Goal: Transaction & Acquisition: Subscribe to service/newsletter

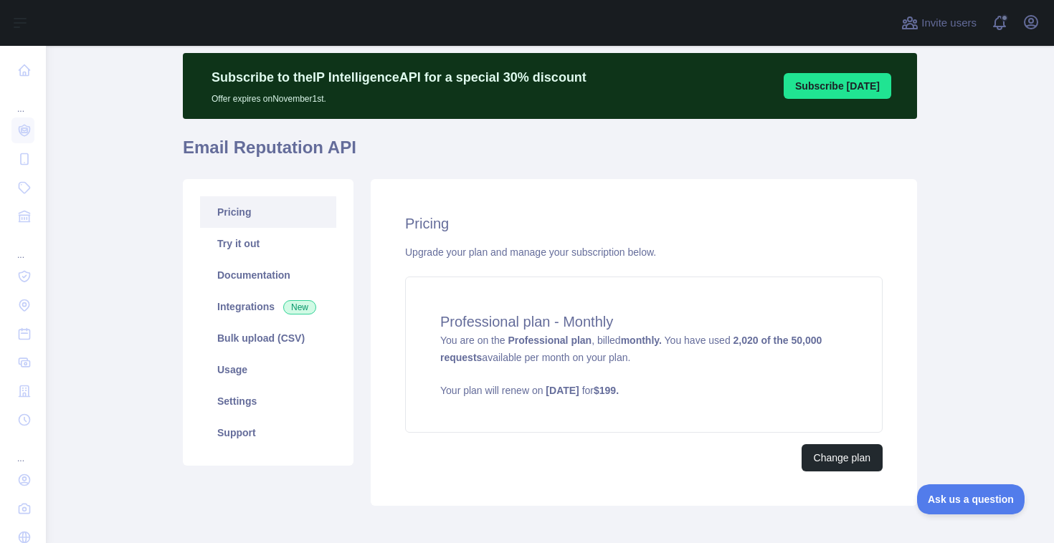
scroll to position [39, 0]
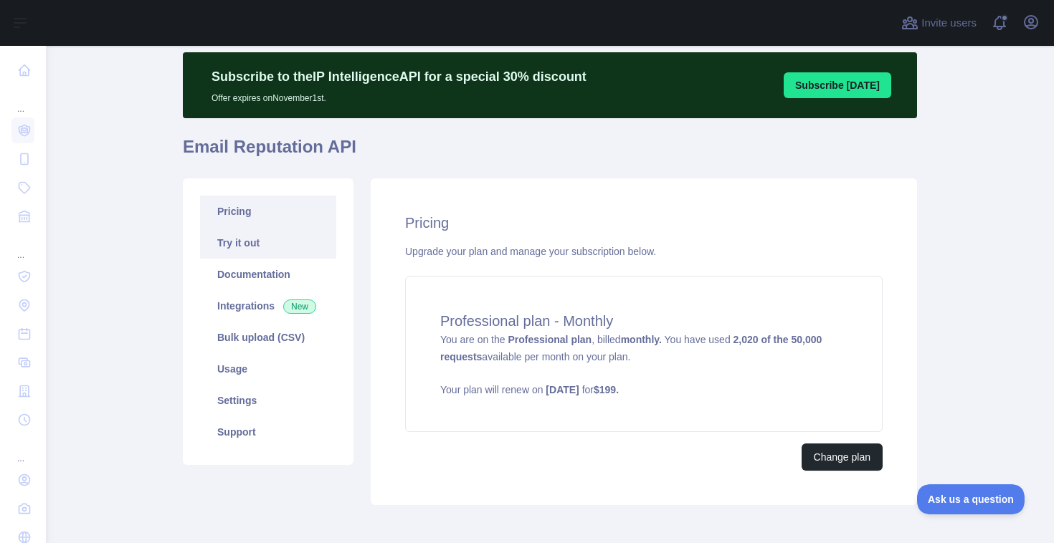
click at [296, 250] on link "Try it out" at bounding box center [268, 243] width 136 height 32
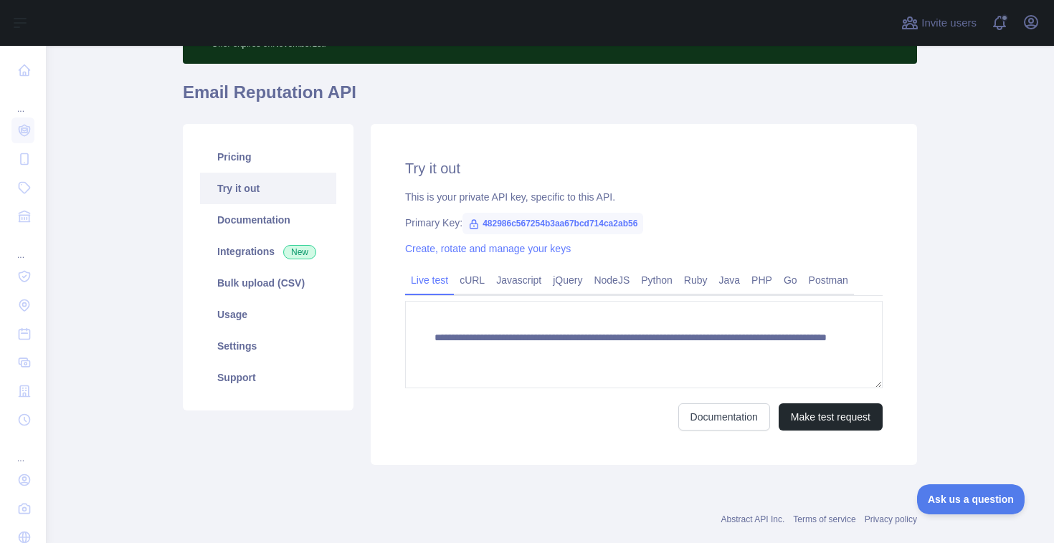
scroll to position [103, 0]
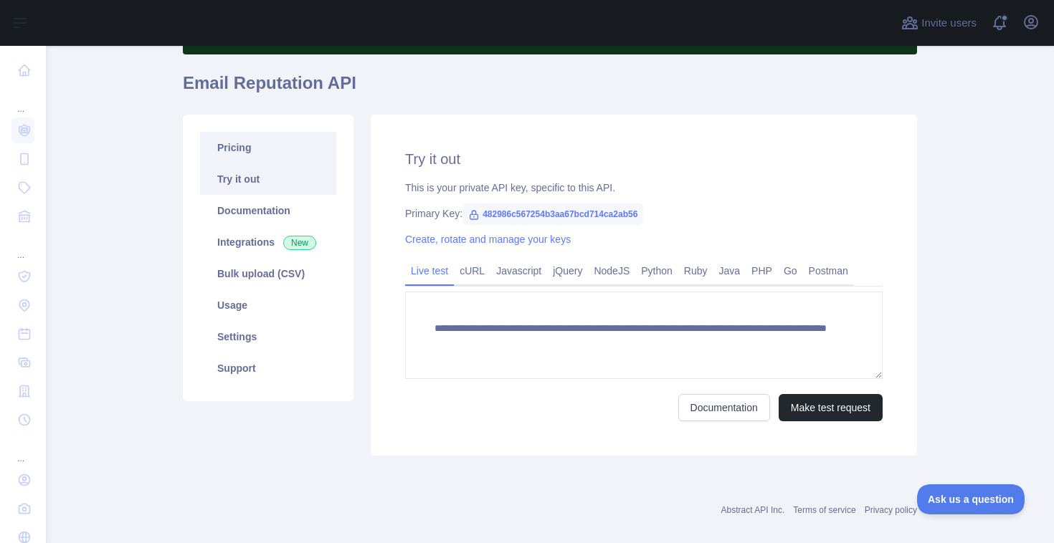
click at [281, 153] on link "Pricing" at bounding box center [268, 148] width 136 height 32
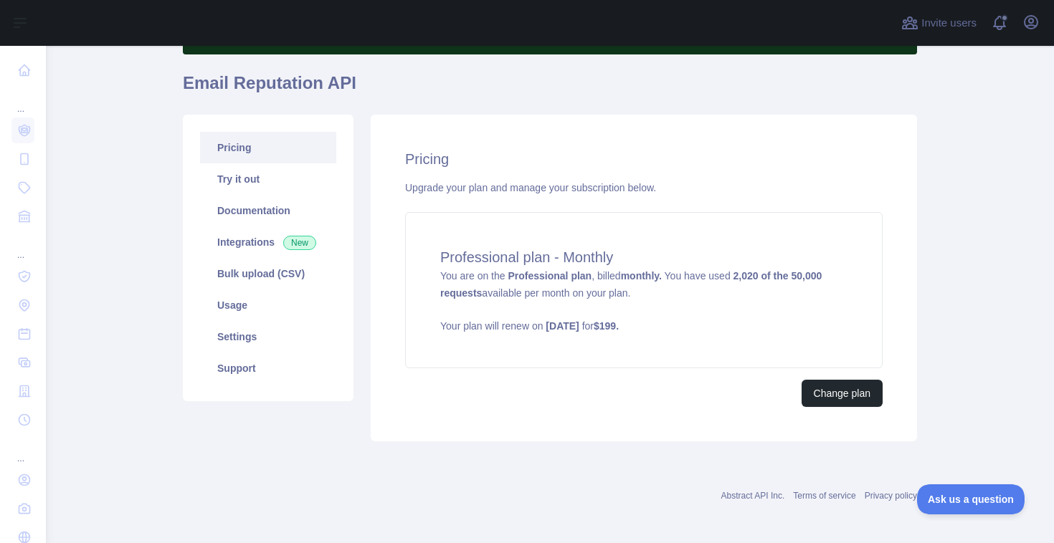
click at [558, 189] on div "Upgrade your plan and manage your subscription below." at bounding box center [643, 188] width 477 height 14
click at [528, 186] on div "Upgrade your plan and manage your subscription below." at bounding box center [643, 188] width 477 height 14
click at [563, 188] on div "Upgrade your plan and manage your subscription below." at bounding box center [643, 188] width 477 height 14
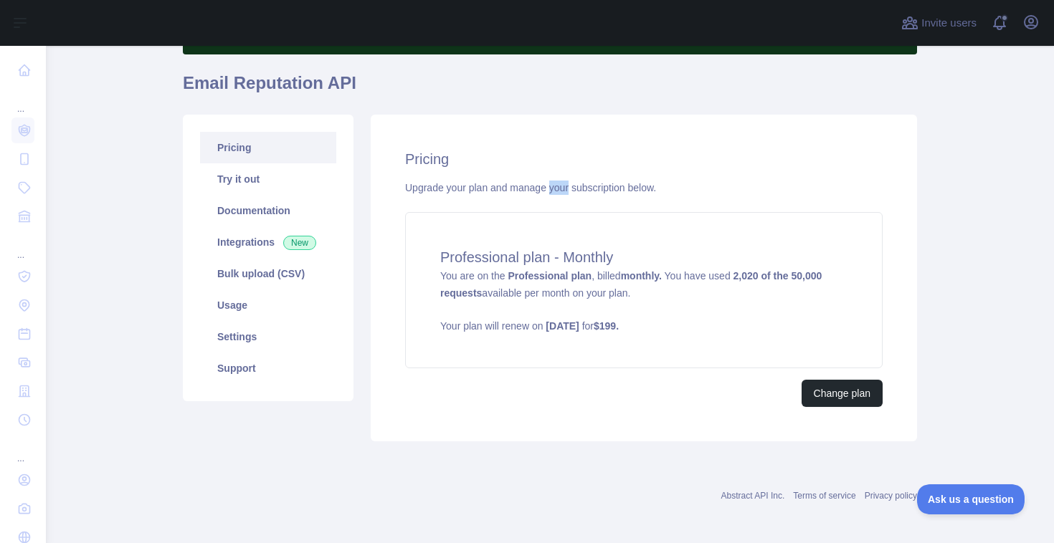
click at [563, 188] on div "Upgrade your plan and manage your subscription below." at bounding box center [643, 188] width 477 height 14
drag, startPoint x: 667, startPoint y: 187, endPoint x: 515, endPoint y: 189, distance: 151.3
click at [515, 189] on div "Upgrade your plan and manage your subscription below." at bounding box center [643, 188] width 477 height 14
drag, startPoint x: 515, startPoint y: 189, endPoint x: 651, endPoint y: 190, distance: 135.5
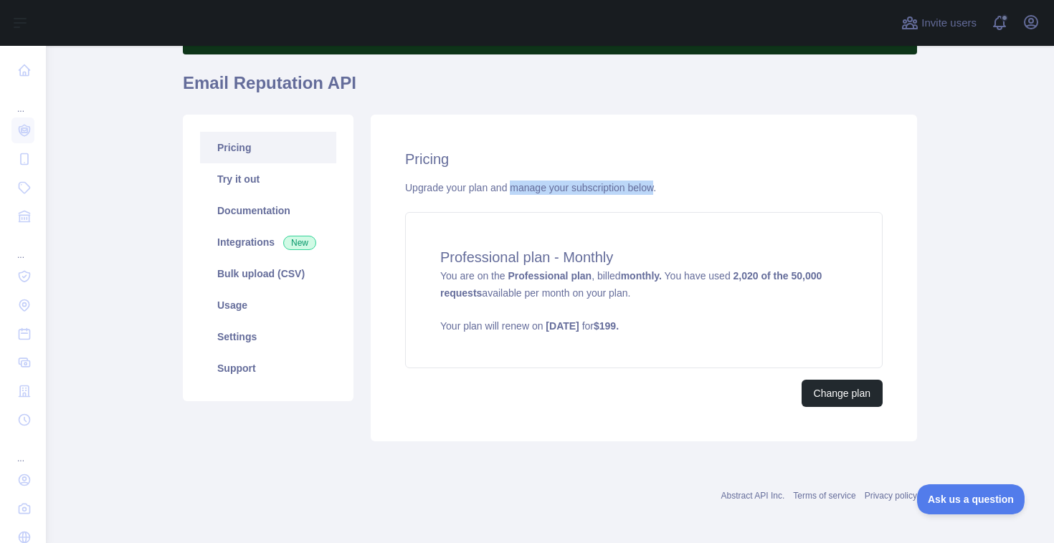
click at [651, 190] on div "Upgrade your plan and manage your subscription below." at bounding box center [643, 188] width 477 height 14
click at [669, 191] on div "Upgrade your plan and manage your subscription below." at bounding box center [643, 188] width 477 height 14
drag, startPoint x: 673, startPoint y: 184, endPoint x: 516, endPoint y: 184, distance: 157.0
click at [516, 184] on div "Upgrade your plan and manage your subscription below." at bounding box center [643, 188] width 477 height 14
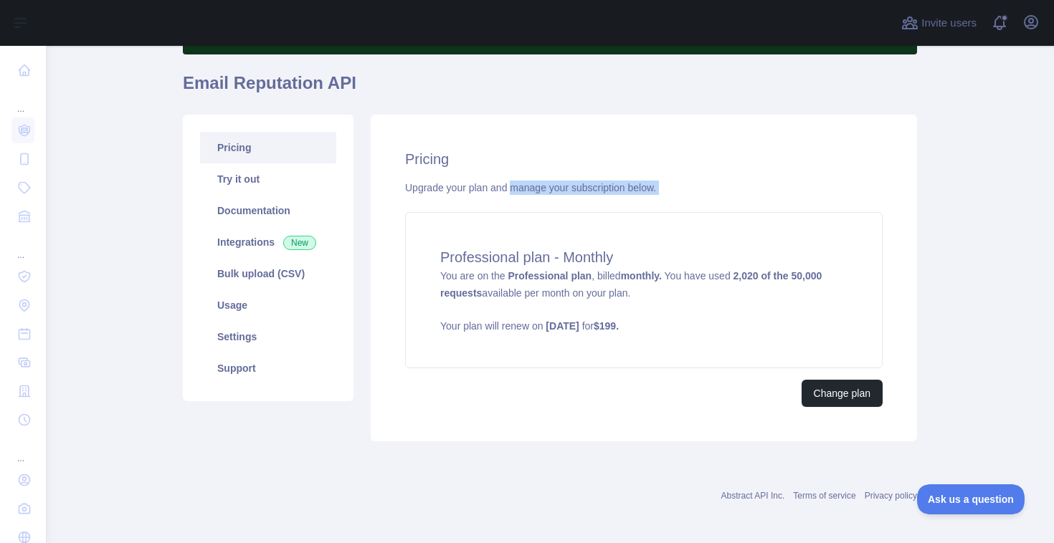
drag, startPoint x: 515, startPoint y: 186, endPoint x: 659, endPoint y: 197, distance: 144.5
click at [659, 197] on div "Pricing Upgrade your plan and manage your subscription below. Professional plan…" at bounding box center [644, 278] width 546 height 327
click at [674, 191] on div "Upgrade your plan and manage your subscription below." at bounding box center [643, 188] width 477 height 14
drag, startPoint x: 674, startPoint y: 191, endPoint x: 525, endPoint y: 185, distance: 149.2
click at [525, 185] on div "Upgrade your plan and manage your subscription below." at bounding box center [643, 188] width 477 height 14
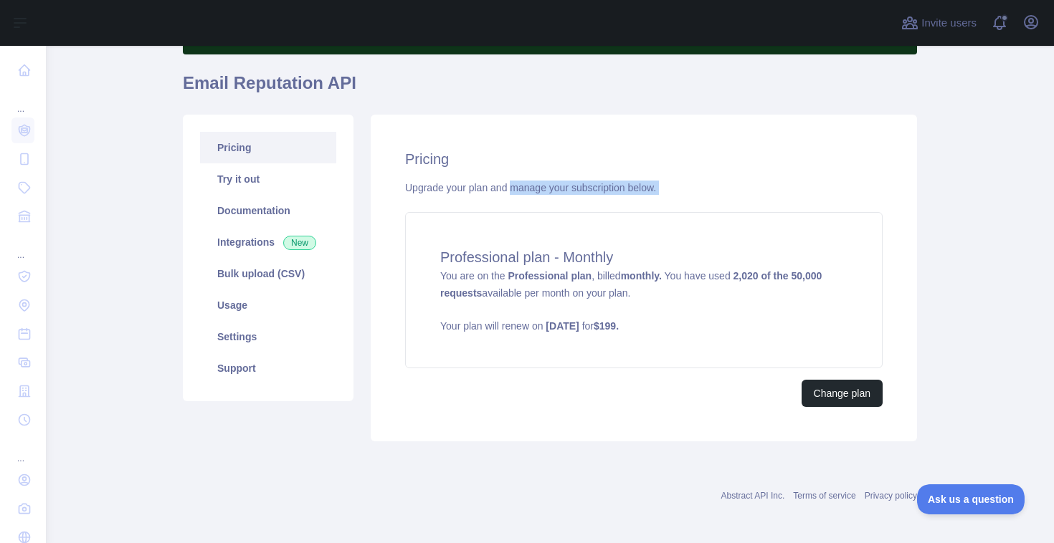
click at [517, 186] on div "Upgrade your plan and manage your subscription below." at bounding box center [643, 188] width 477 height 14
drag, startPoint x: 667, startPoint y: 186, endPoint x: 553, endPoint y: 183, distance: 113.3
click at [553, 183] on div "Upgrade your plan and manage your subscription below." at bounding box center [643, 188] width 477 height 14
click at [537, 198] on div "Pricing Upgrade your plan and manage your subscription below. Professional plan…" at bounding box center [644, 278] width 546 height 327
click at [535, 191] on div "Upgrade your plan and manage your subscription below." at bounding box center [643, 188] width 477 height 14
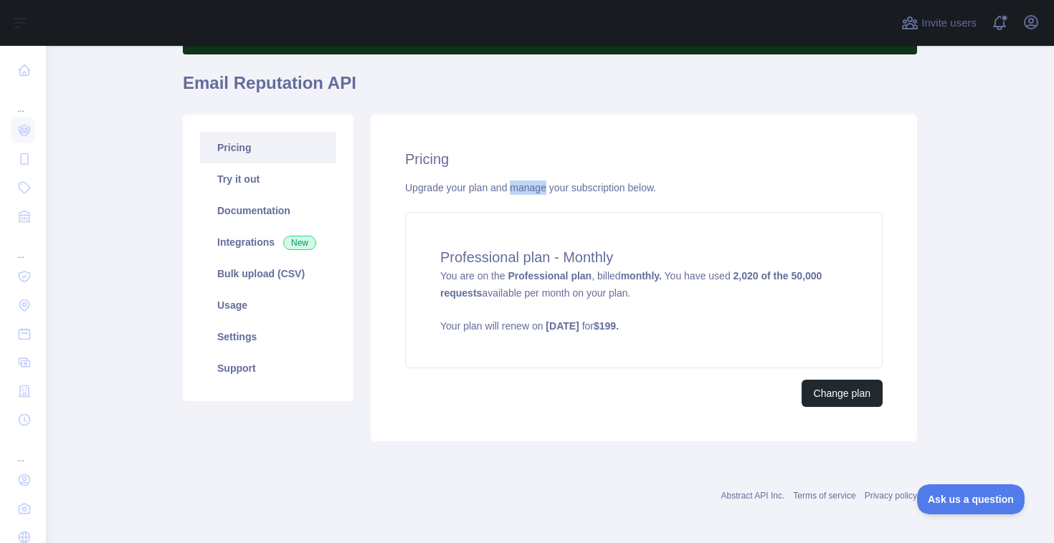
click at [535, 191] on div "Upgrade your plan and manage your subscription below." at bounding box center [643, 188] width 477 height 14
click at [599, 192] on div "Upgrade your plan and manage your subscription below." at bounding box center [643, 188] width 477 height 14
